Goal: Information Seeking & Learning: Find specific page/section

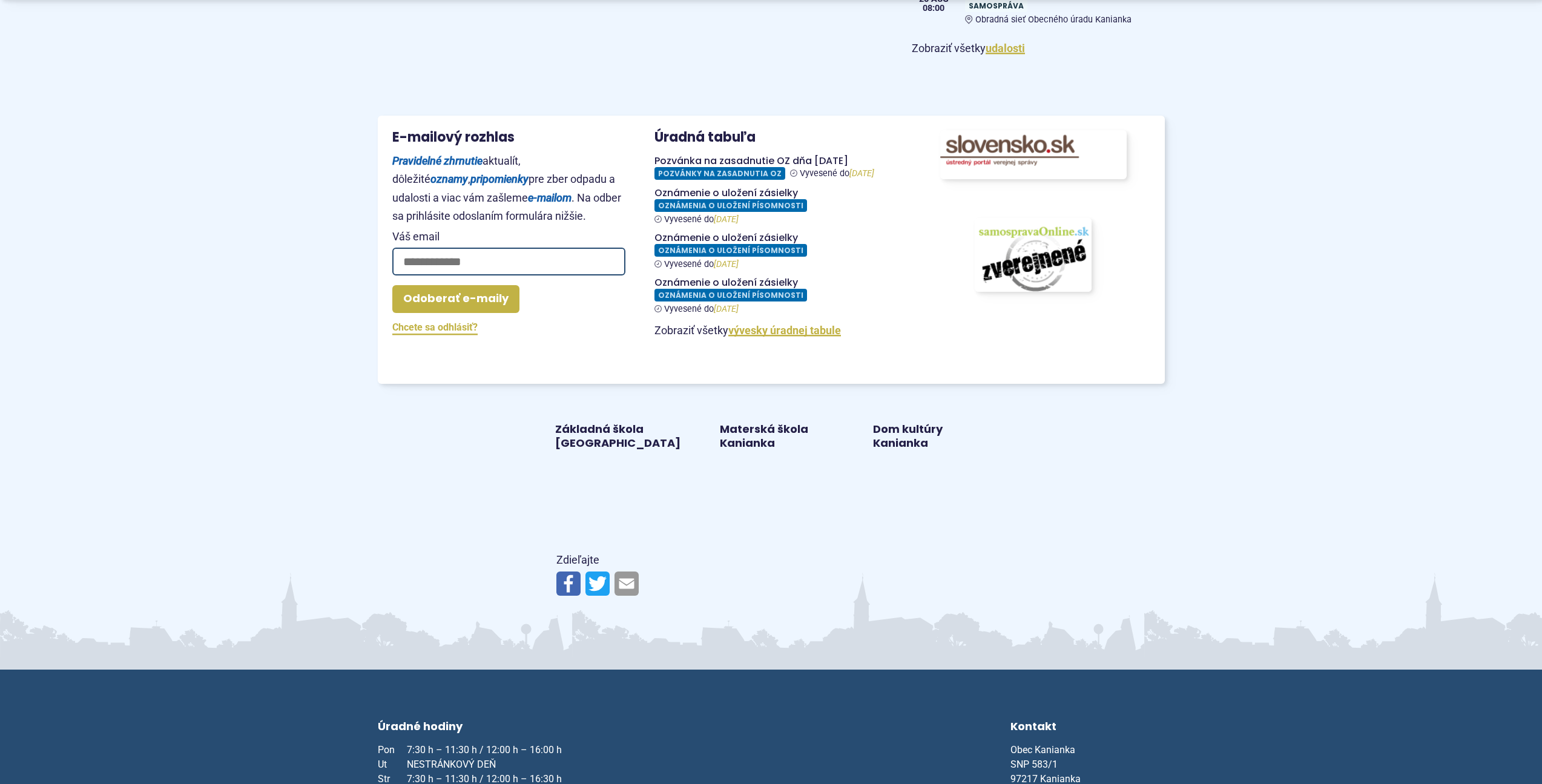
scroll to position [1263, 0]
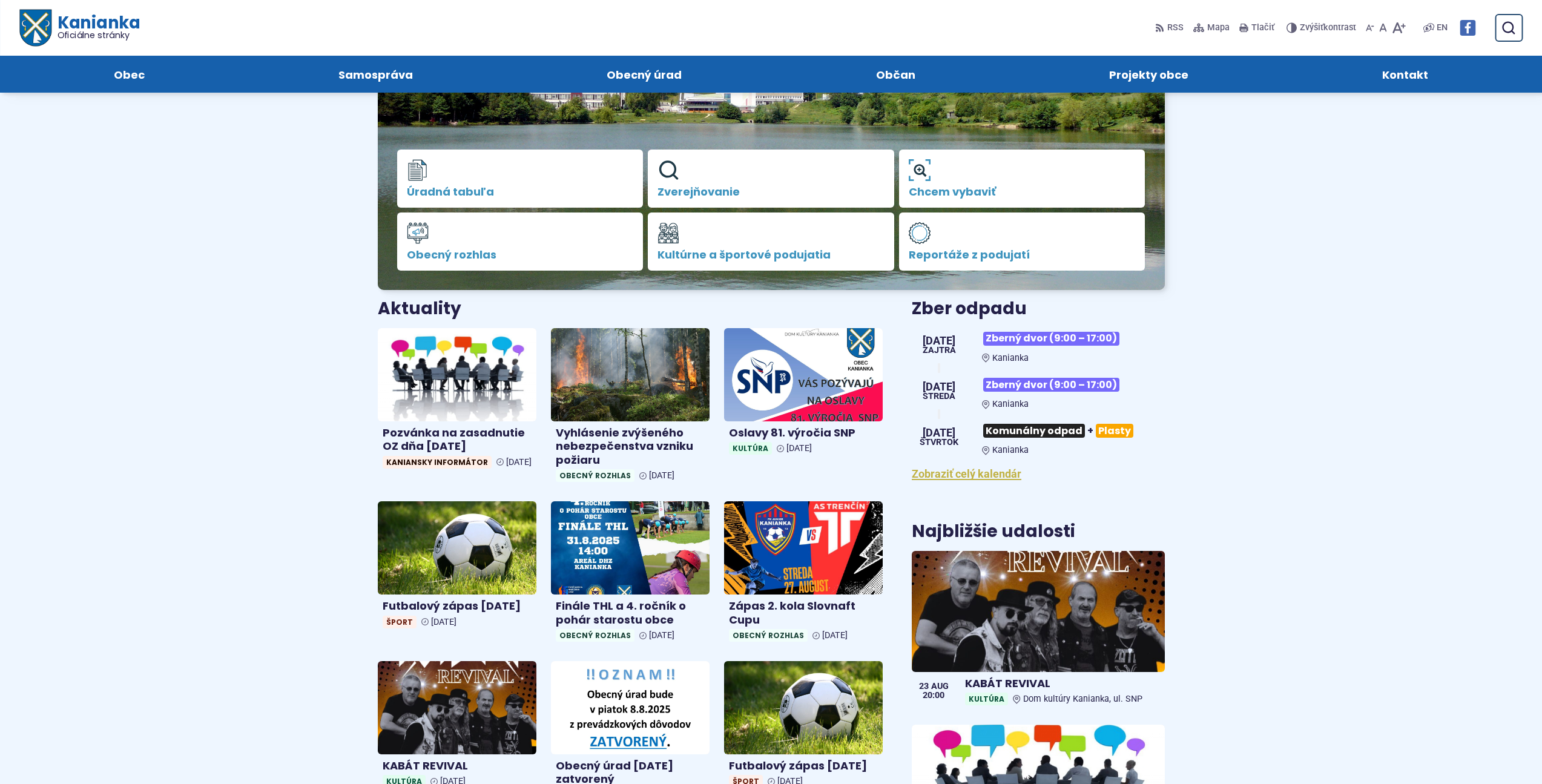
scroll to position [173, 0]
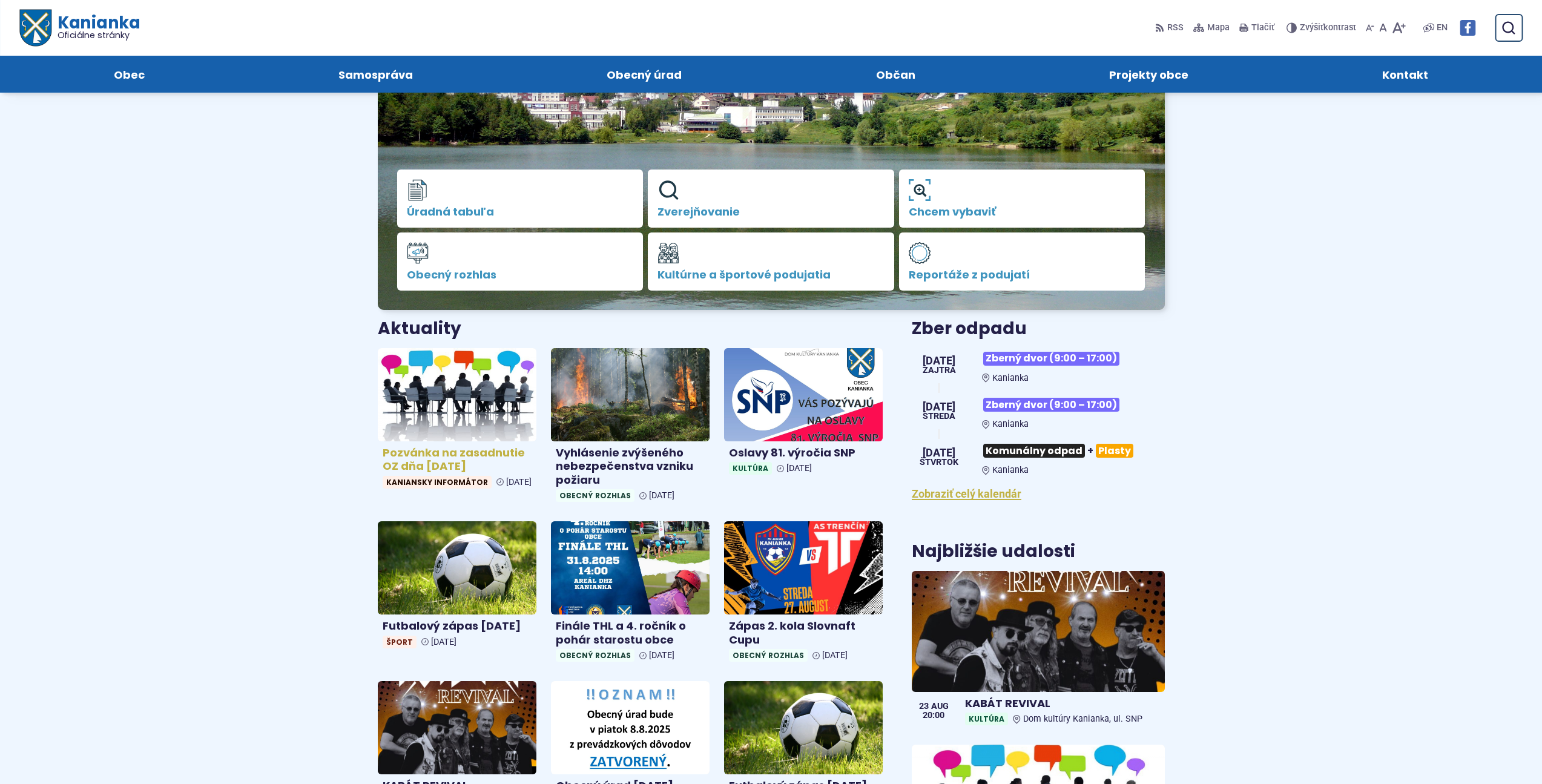
click at [456, 453] on h4 "Pozvánka na zasadnutie OZ dňa [DATE]" at bounding box center [457, 459] width 149 height 27
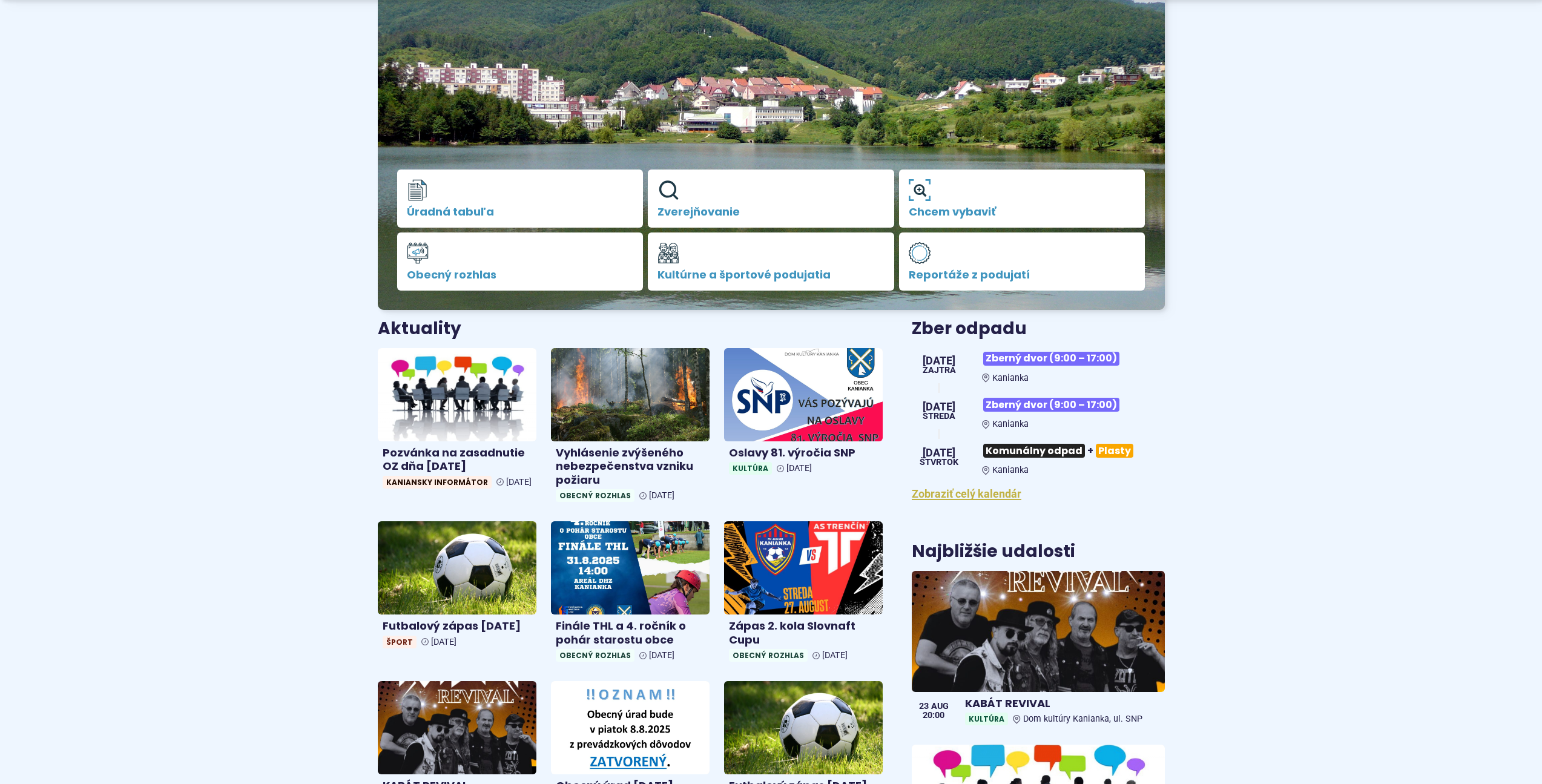
scroll to position [355, 0]
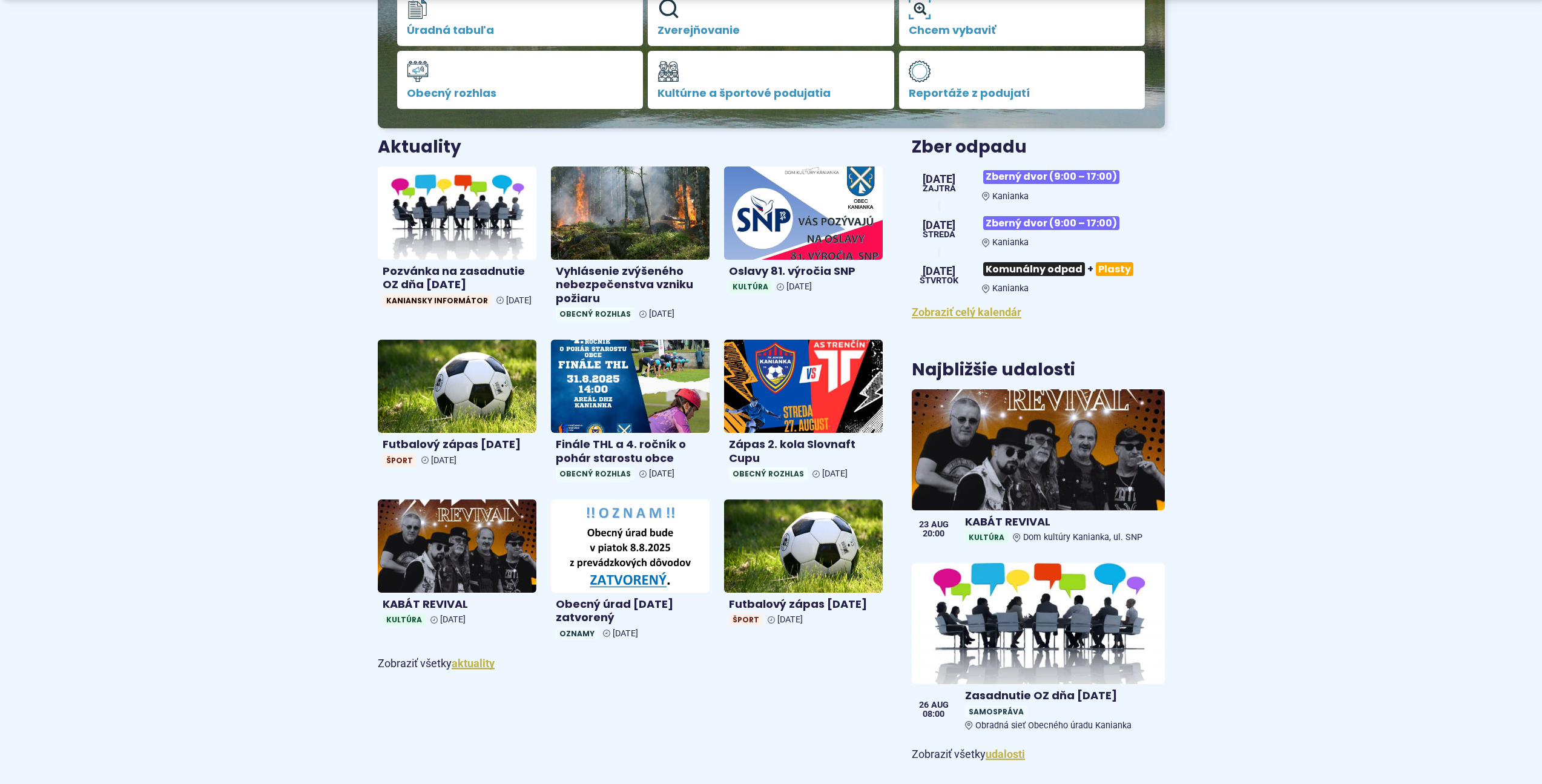
click at [77, 260] on body "Na zabezpečenie funkčnosti a anonymnú analýzu návštevnosti táto webstránka ukla…" at bounding box center [771, 667] width 1542 height 2044
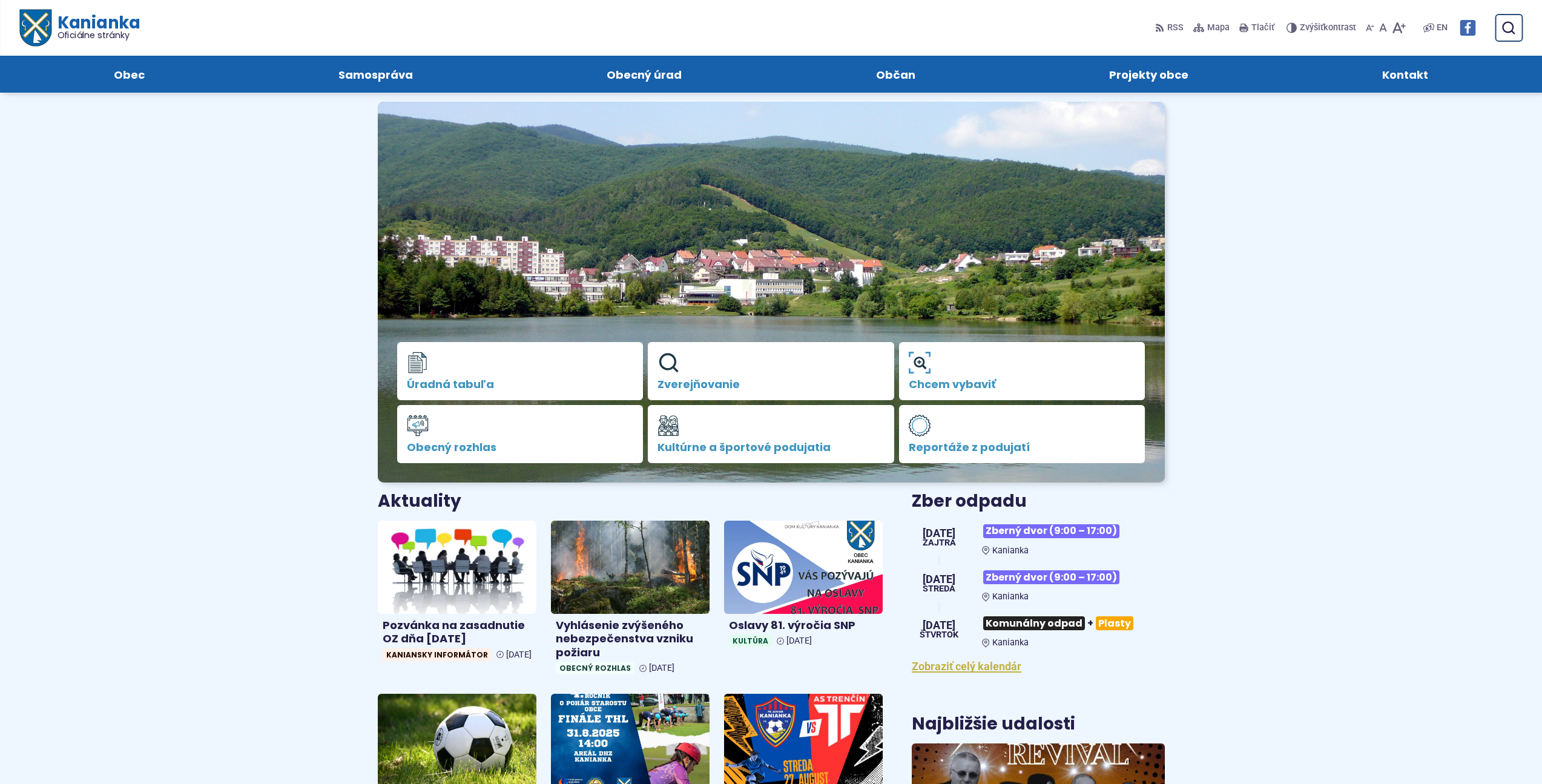
scroll to position [0, 0]
click at [1463, 27] on img at bounding box center [1468, 28] width 16 height 16
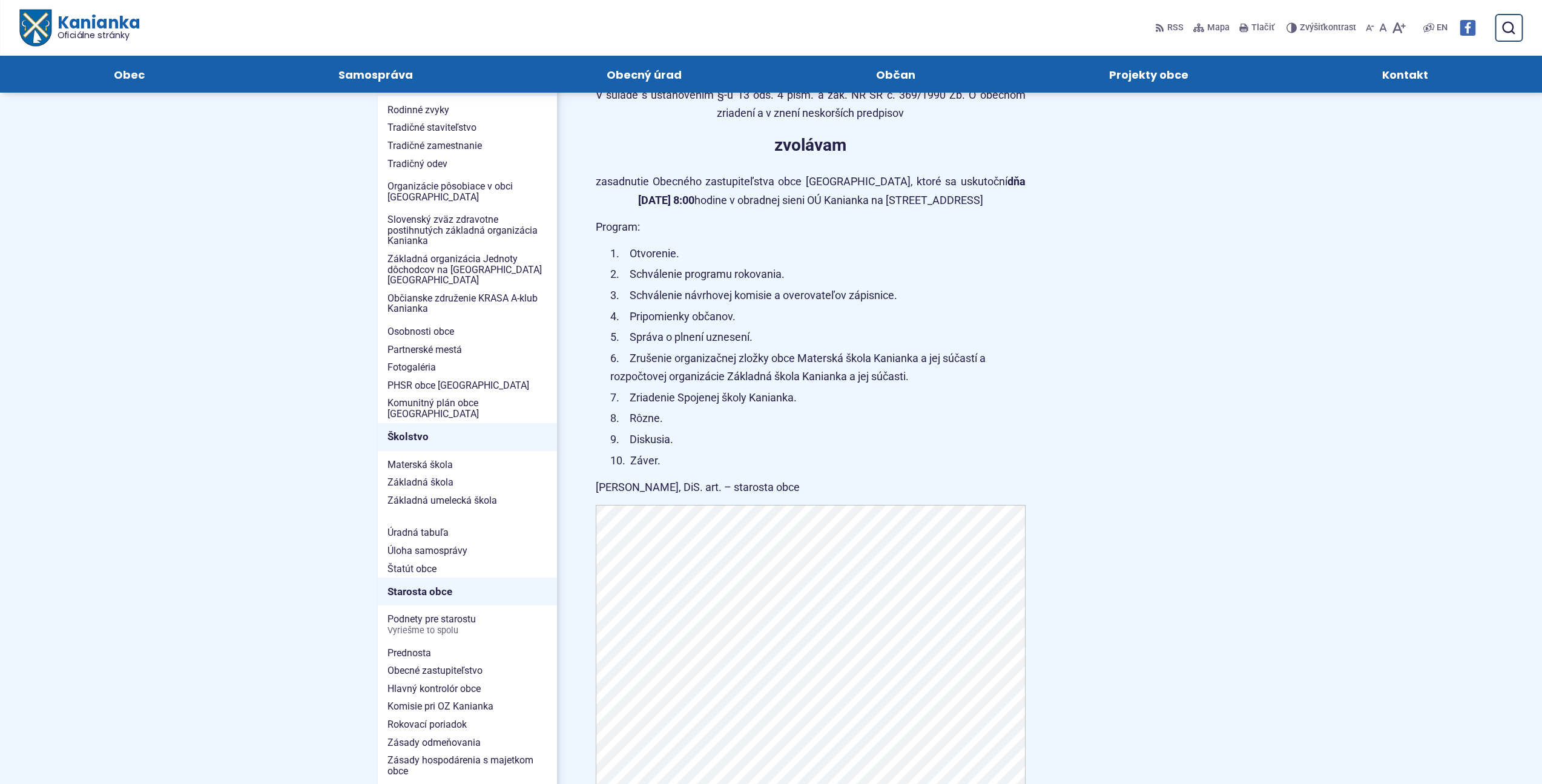
scroll to position [303, 0]
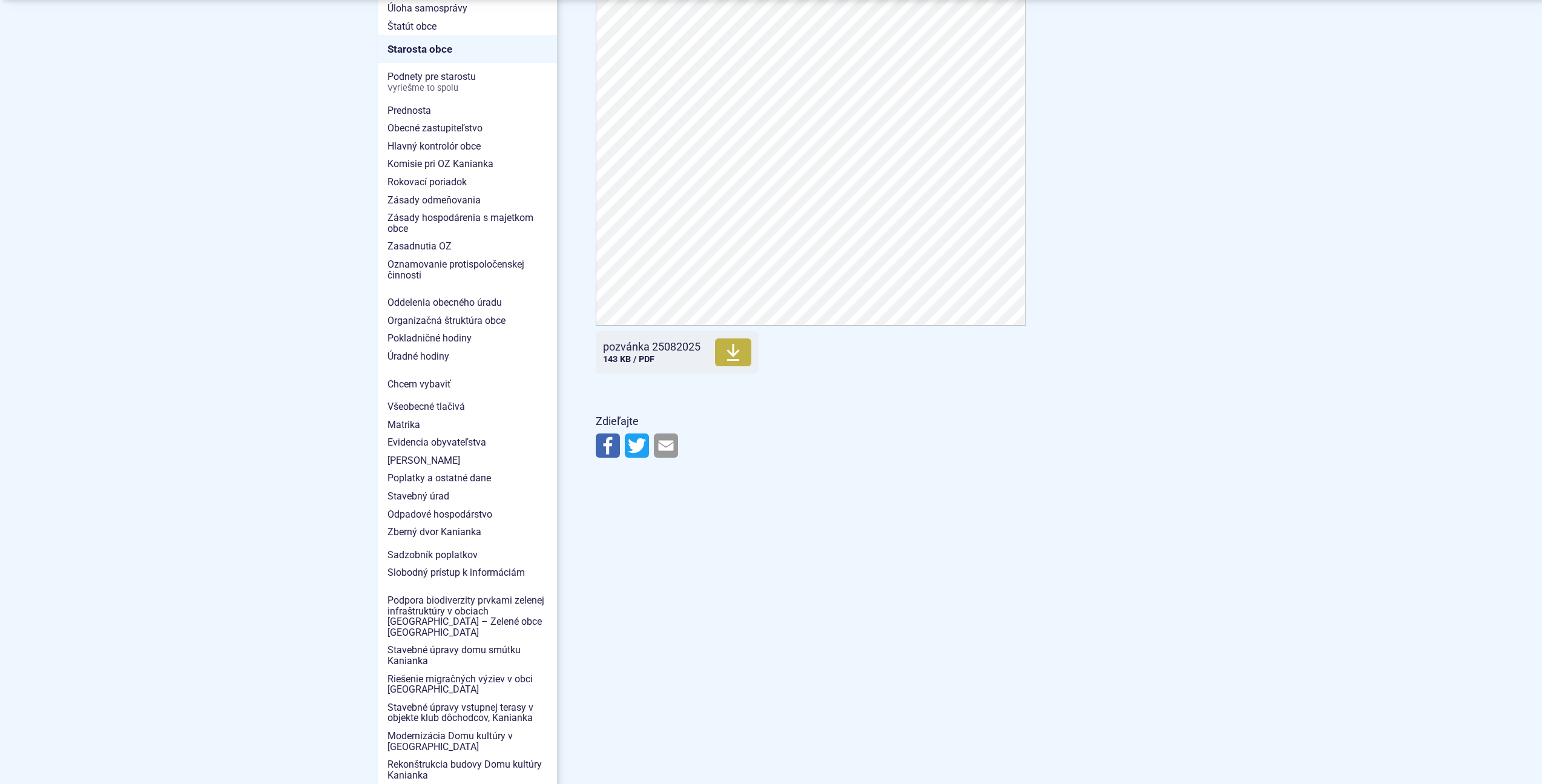
scroll to position [1089, 0]
